Goal: Use online tool/utility: Utilize a website feature to perform a specific function

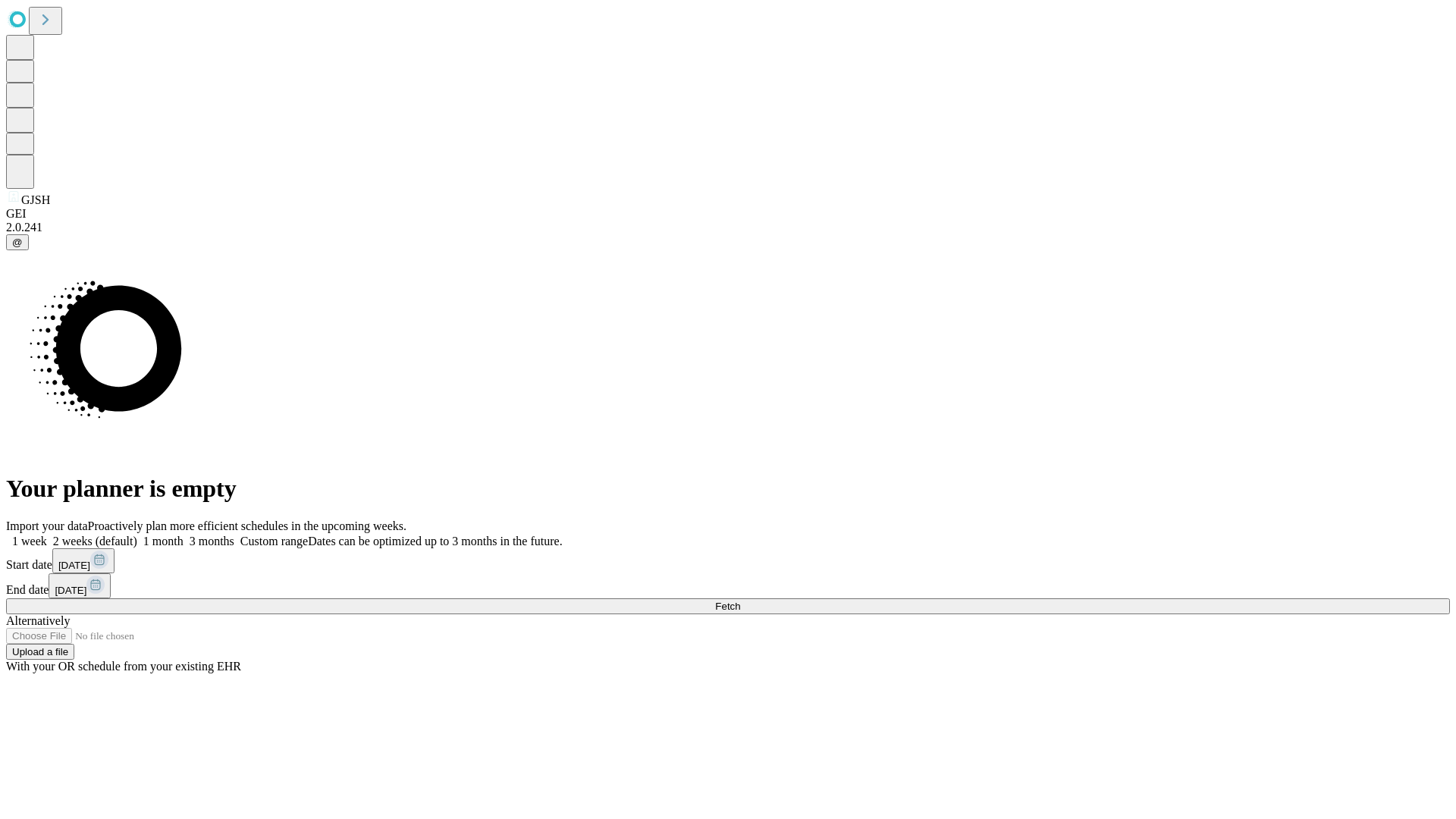
click at [740, 600] on span "Fetch" at bounding box center [727, 606] width 25 height 12
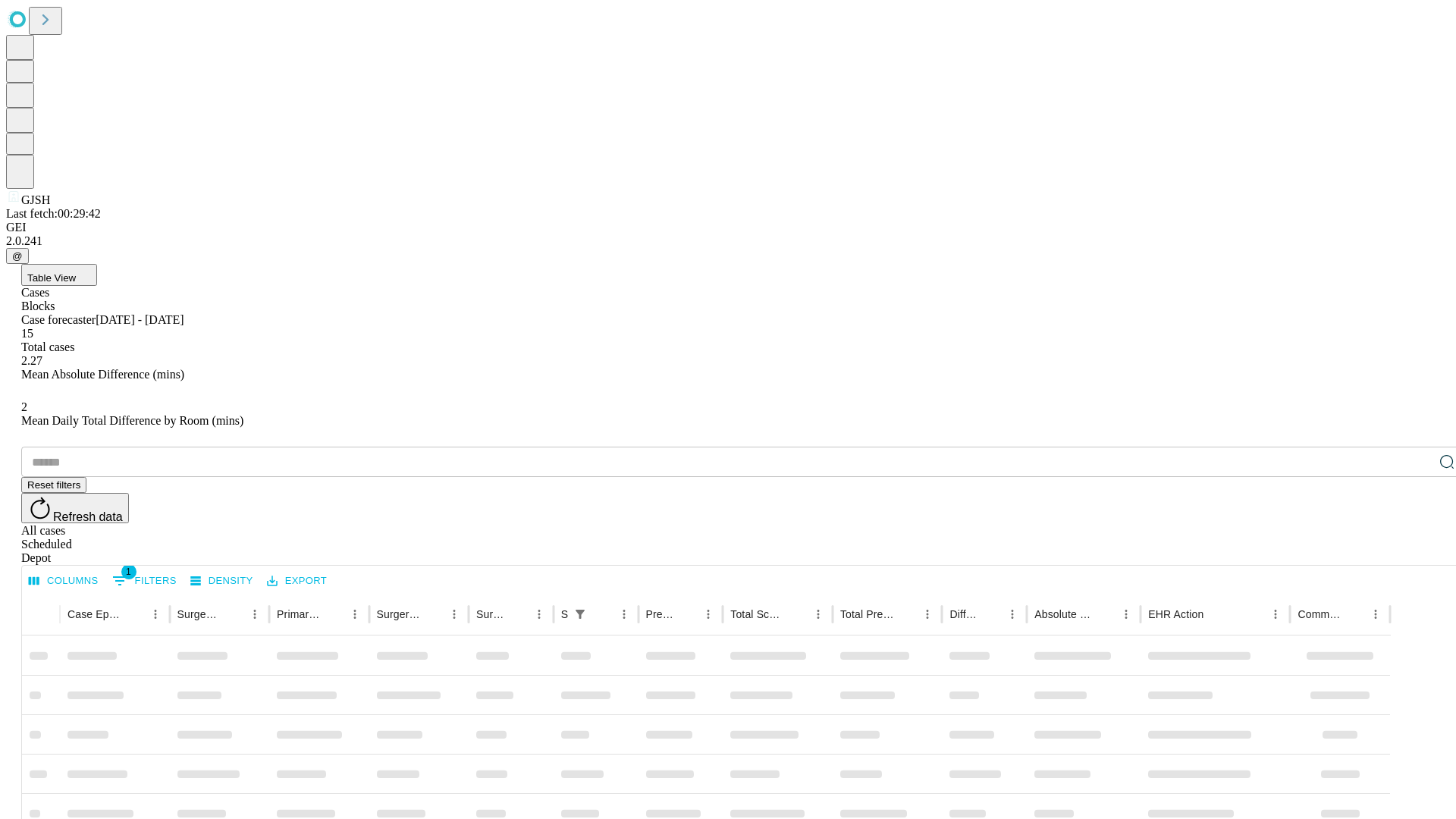
click at [76, 272] on span "Table View" at bounding box center [51, 278] width 48 height 12
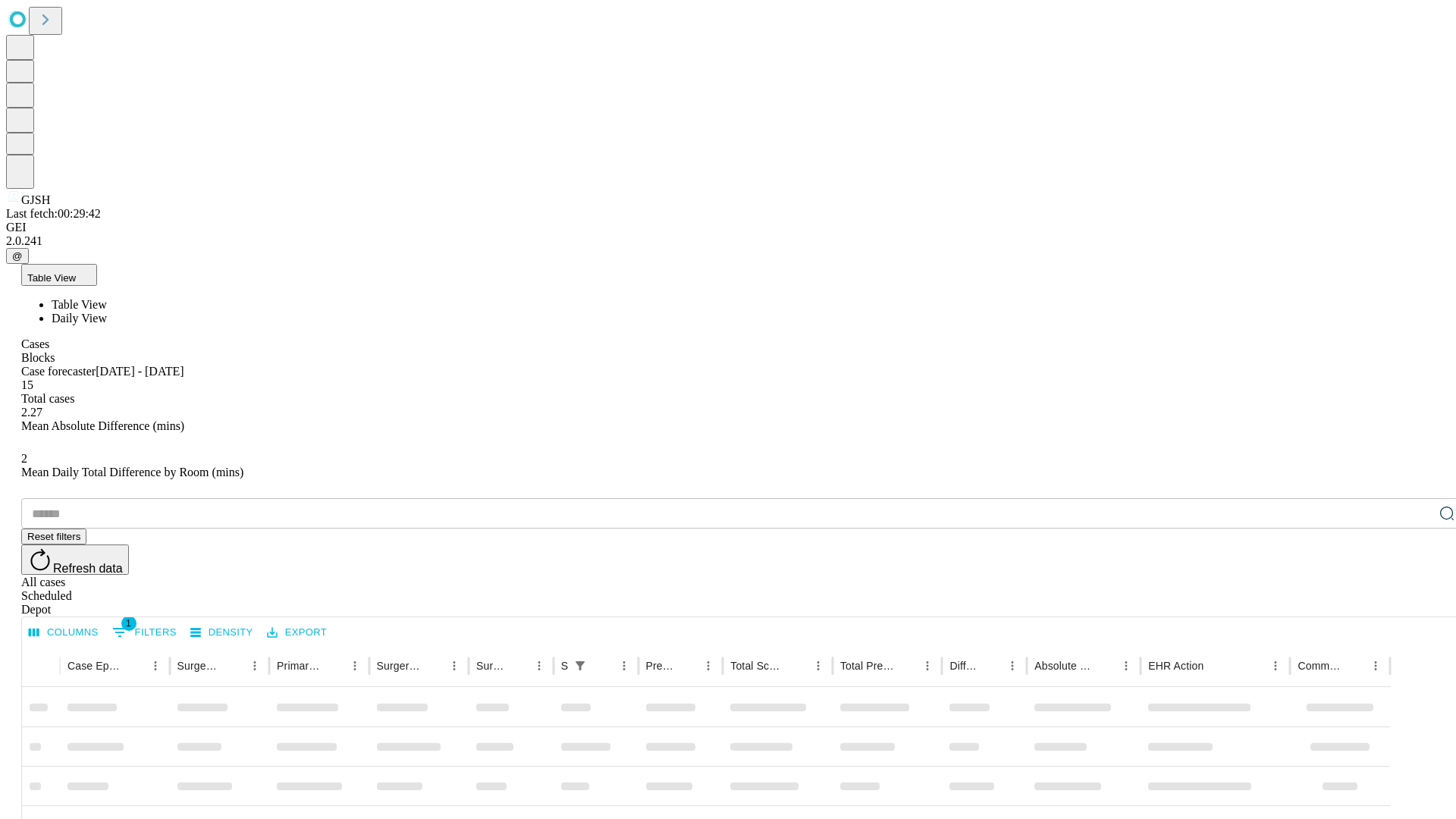
click at [107, 311] on span "Daily View" at bounding box center [79, 317] width 55 height 13
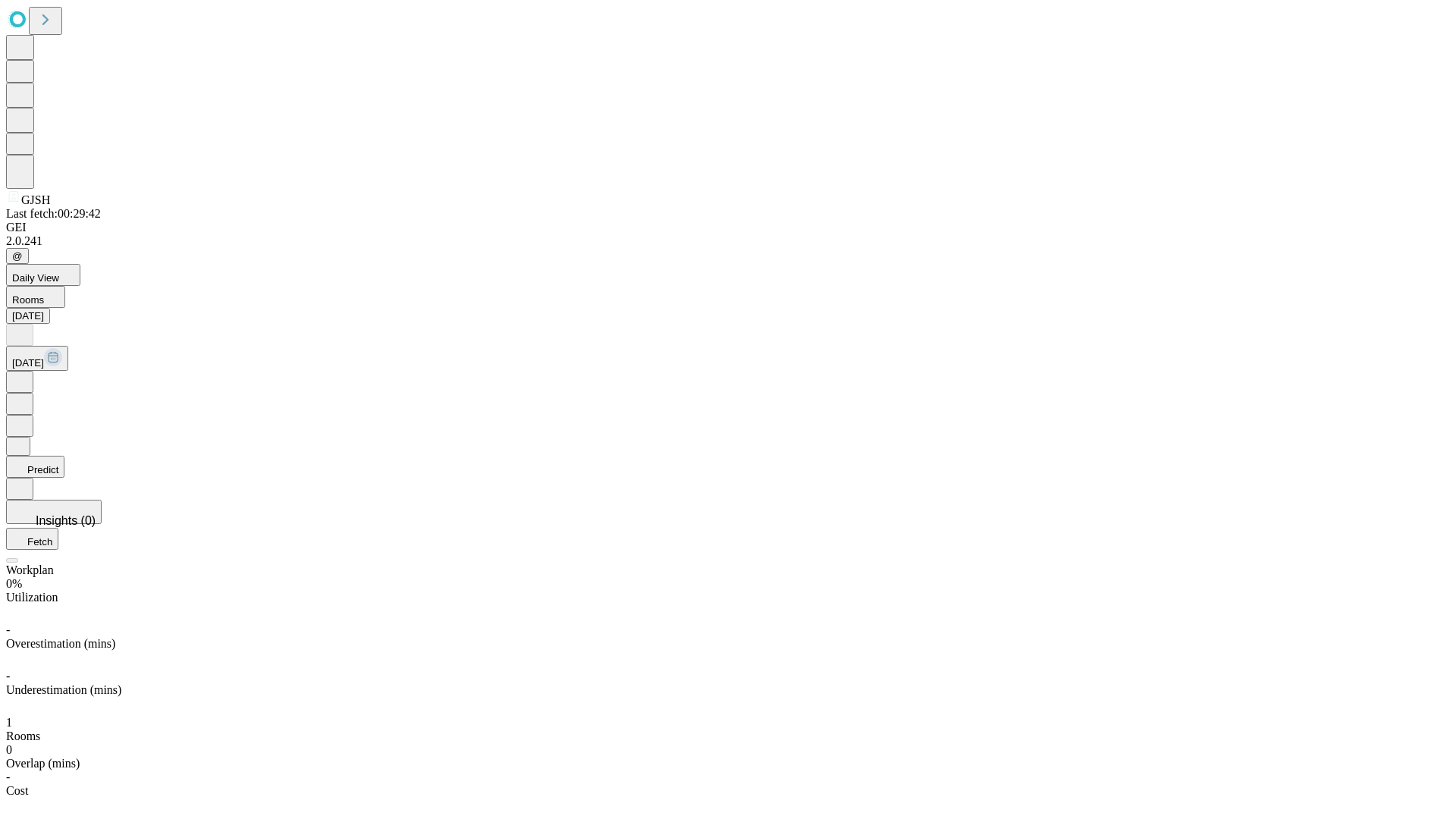
click at [65, 456] on button "Predict" at bounding box center [34, 466] width 58 height 22
